Goal: Task Accomplishment & Management: Complete application form

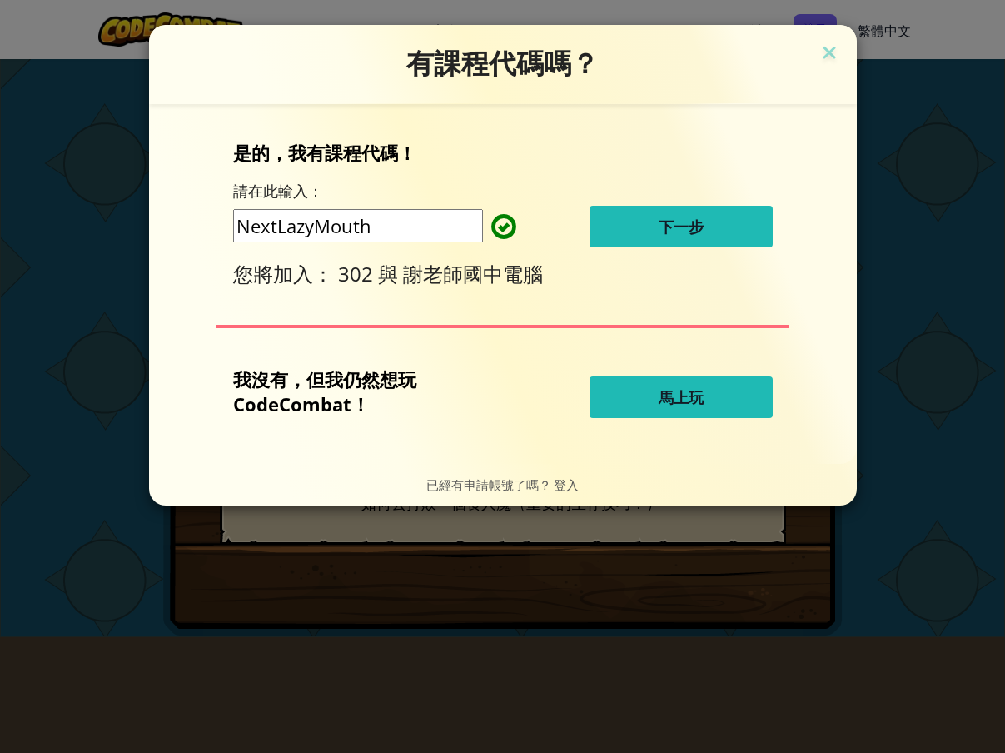
click at [675, 227] on font "下一步" at bounding box center [681, 226] width 45 height 20
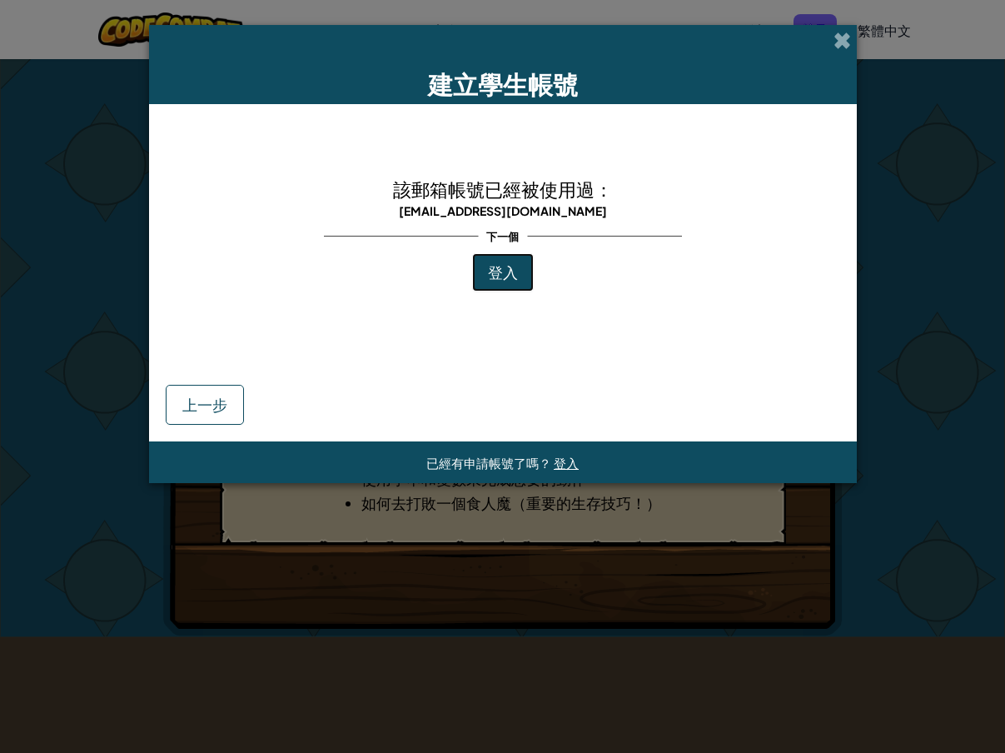
click at [510, 277] on font "登入" at bounding box center [503, 271] width 30 height 19
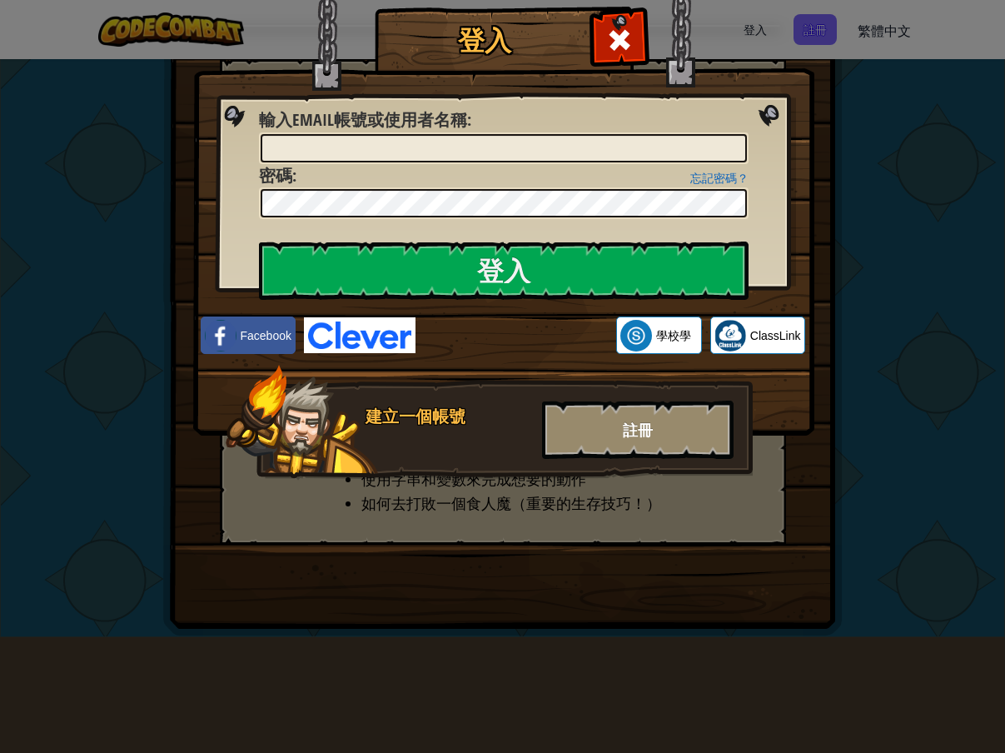
click at [653, 406] on div "註冊" at bounding box center [637, 429] width 191 height 58
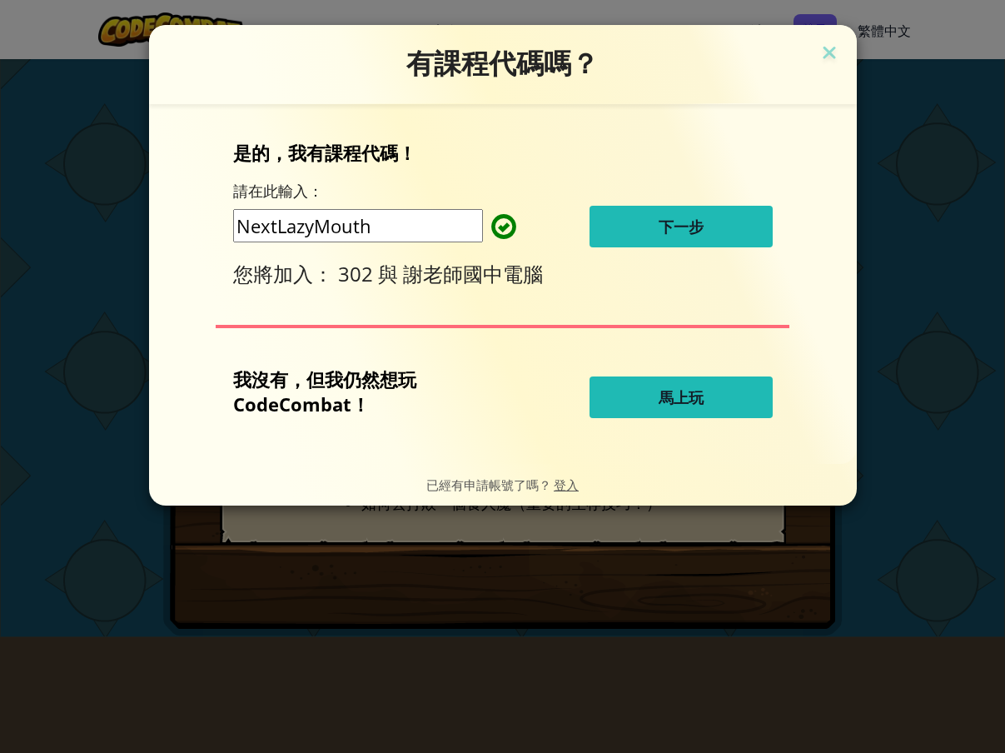
click at [741, 239] on button "下一步" at bounding box center [680, 227] width 183 height 42
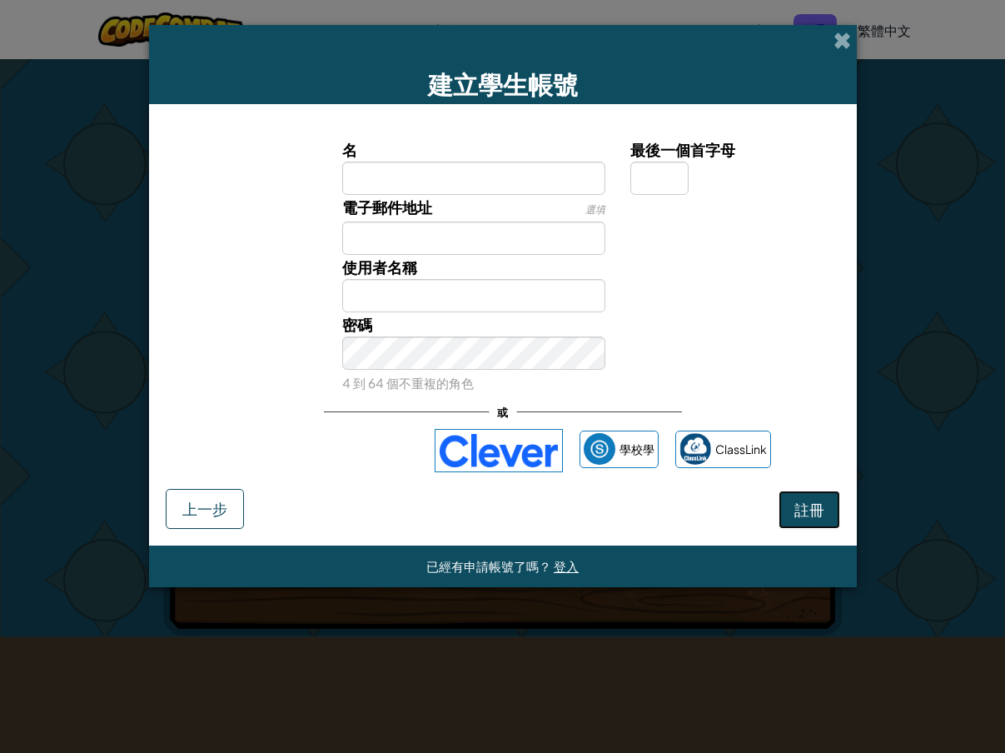
click at [818, 505] on font "註冊" at bounding box center [809, 509] width 30 height 19
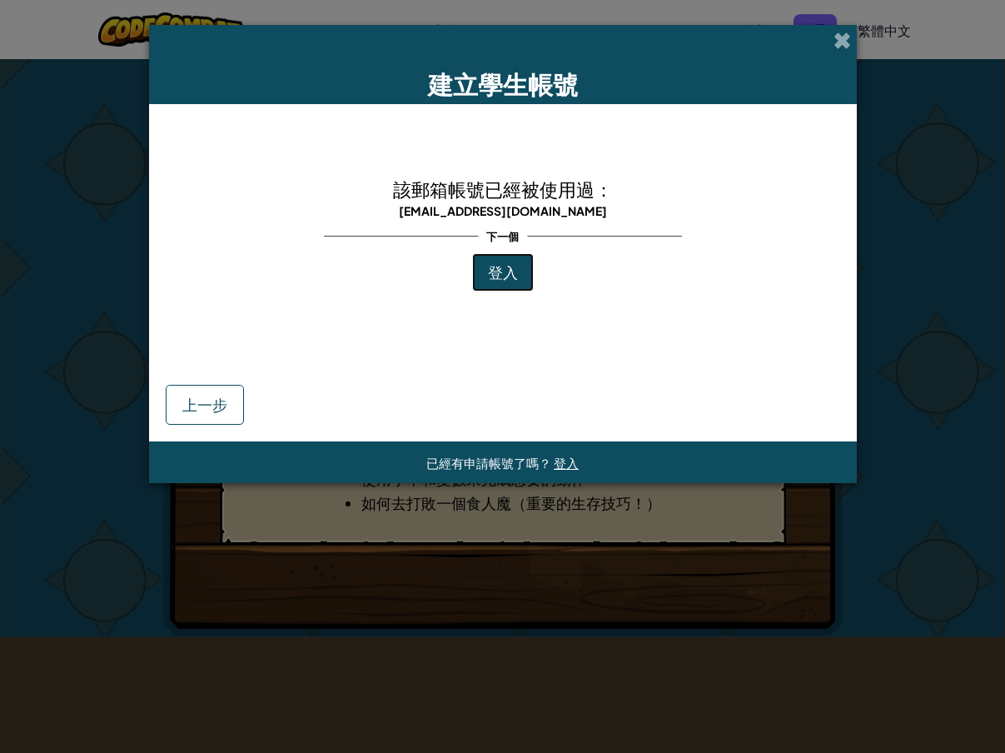
click at [503, 271] on font "登入" at bounding box center [503, 271] width 30 height 19
